Goal: Task Accomplishment & Management: Use online tool/utility

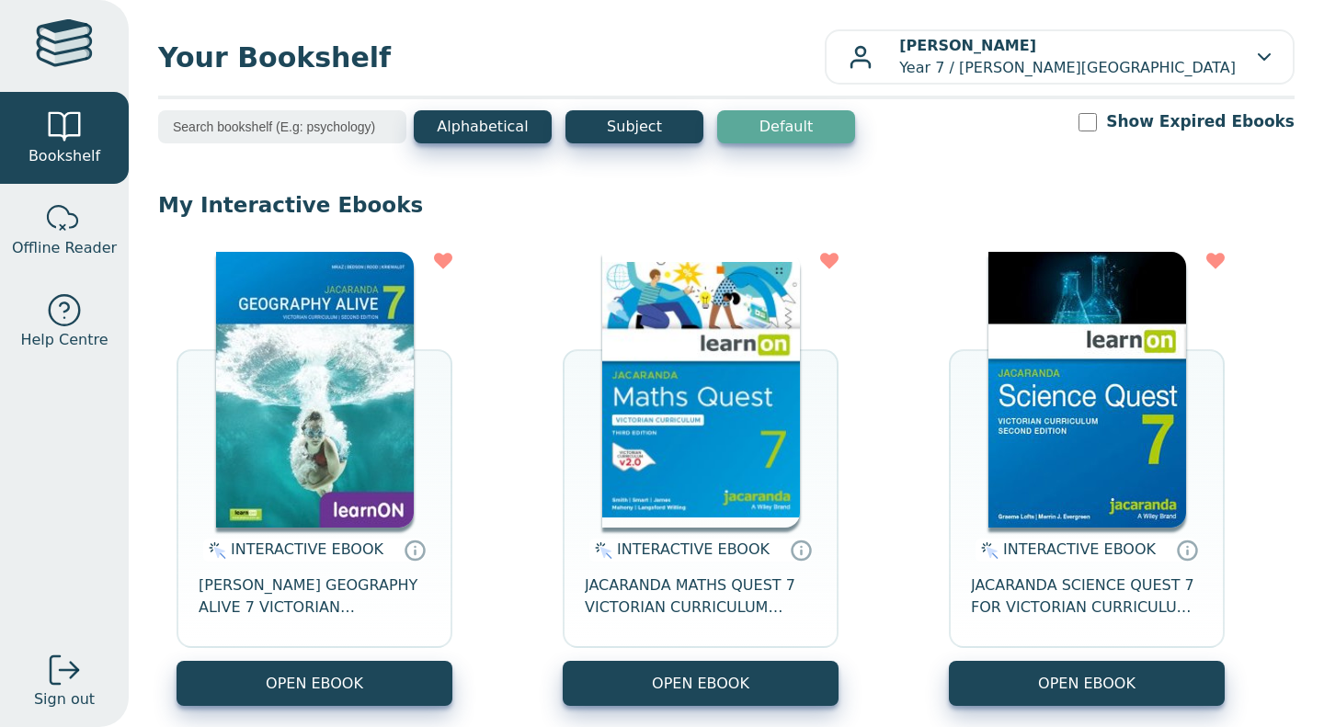
click at [688, 458] on img at bounding box center [701, 390] width 198 height 276
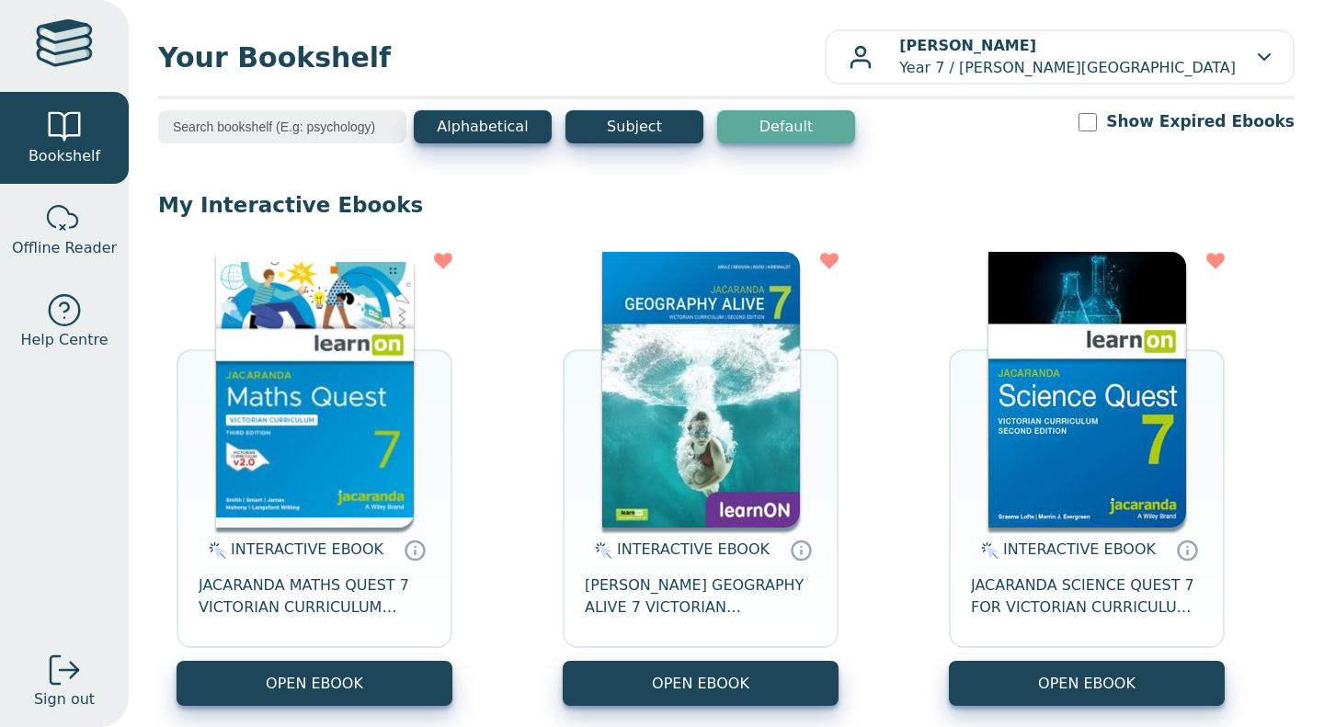
click at [310, 441] on img at bounding box center [315, 390] width 198 height 276
